Goal: Find specific page/section: Find specific page/section

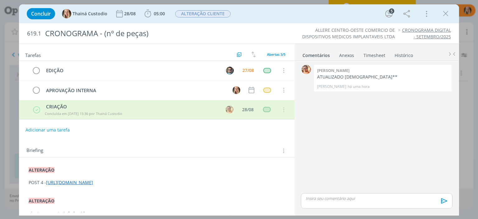
drag, startPoint x: 46, startPoint y: 180, endPoint x: 165, endPoint y: 188, distance: 119.5
click at [165, 186] on p "POST 4 - [URL][DOMAIN_NAME]" at bounding box center [157, 182] width 256 height 6
copy link "[URL][DOMAIN_NAME]"
click at [445, 16] on icon "dialog" at bounding box center [445, 13] width 9 height 9
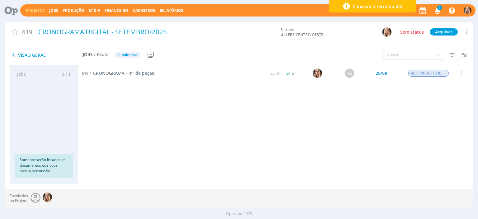
click at [35, 11] on link "Projetos" at bounding box center [35, 10] width 19 height 5
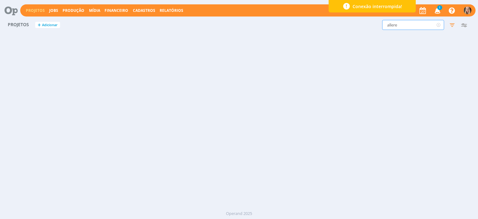
drag, startPoint x: 366, startPoint y: 26, endPoint x: 357, endPoint y: 28, distance: 8.9
click at [357, 28] on div "allere Filtros Filtrar Limpar allere Status Clientes Selecione Data de criação …" at bounding box center [385, 25] width 169 height 10
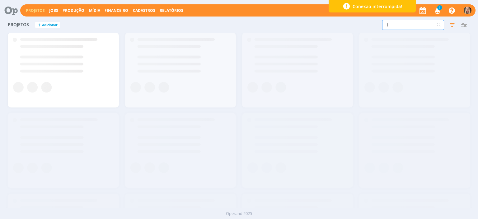
type input "lr"
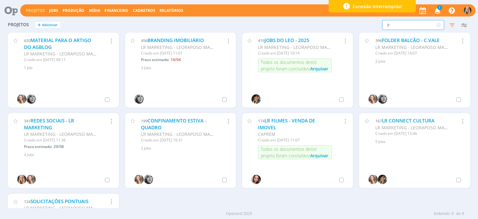
drag, startPoint x: 385, startPoint y: 22, endPoint x: 376, endPoint y: 21, distance: 9.7
click at [376, 21] on div "lr Filtros Filtrar Limpar lr Status Clientes Selecione Data de criação a Situaç…" at bounding box center [385, 25] width 169 height 10
